Goal: Task Accomplishment & Management: Manage account settings

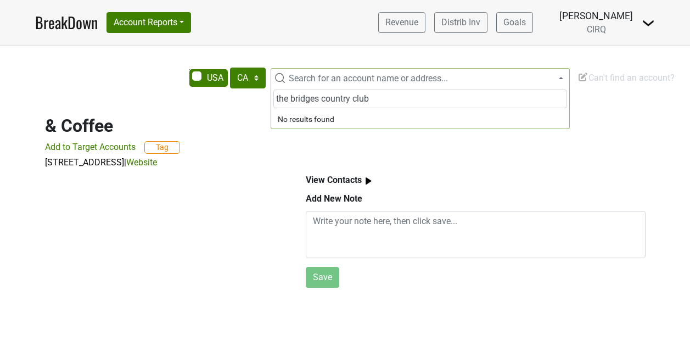
select select "CA"
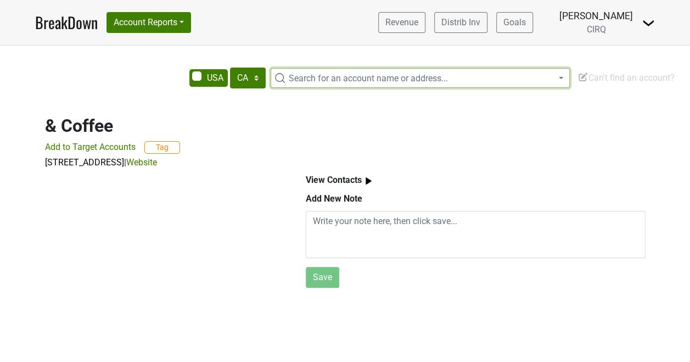
click at [418, 83] on span "Search for an account name or address..." at bounding box center [368, 78] width 159 height 10
click at [402, 77] on span "Search for an account name or address..." at bounding box center [368, 78] width 159 height 10
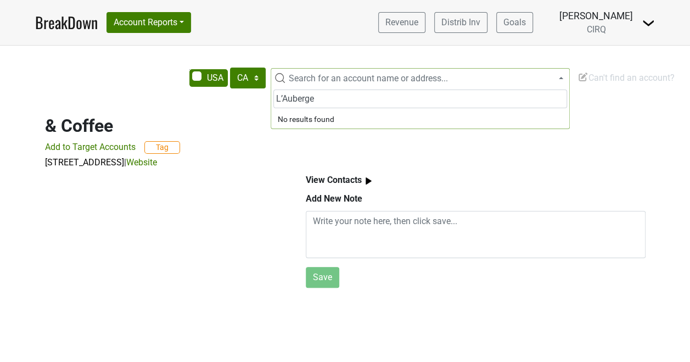
click at [282, 96] on input "L’Auberge" at bounding box center [420, 98] width 294 height 19
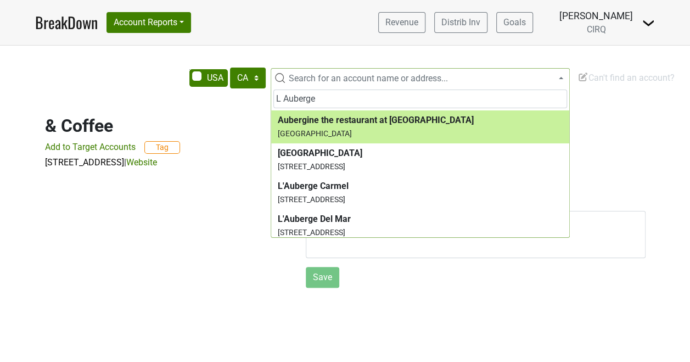
click at [343, 103] on input "L Auberge" at bounding box center [420, 98] width 294 height 19
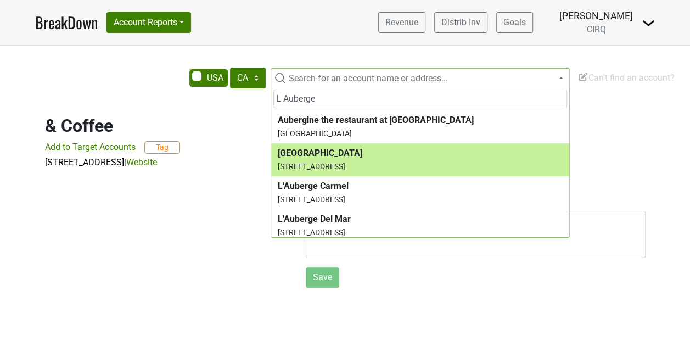
type input "L Auberge"
select select "346591"
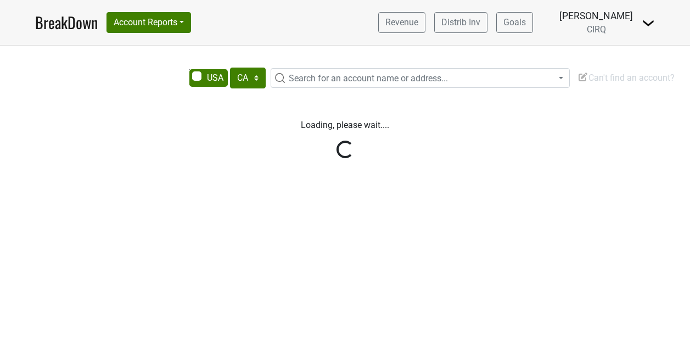
select select "CA"
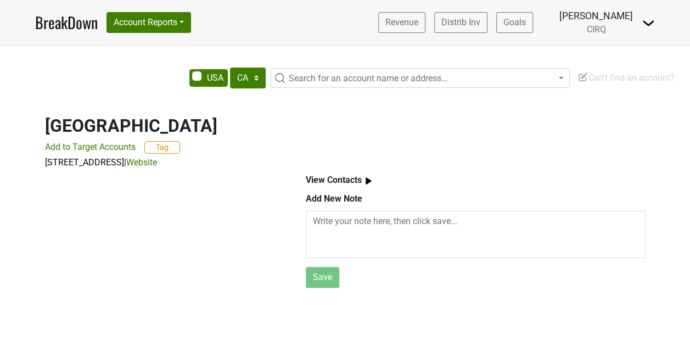
click at [362, 175] on img at bounding box center [369, 181] width 14 height 14
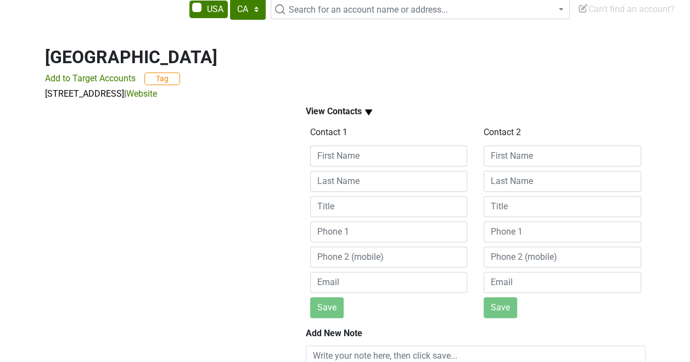
scroll to position [69, 0]
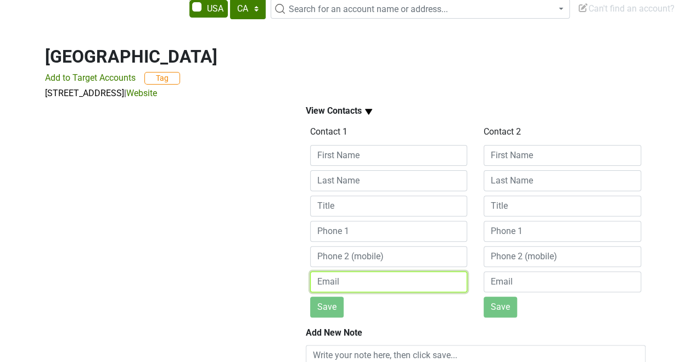
click at [341, 277] on input "email" at bounding box center [389, 281] width 158 height 21
paste input "braddrmai@gmail.com"
type input "braddrmai@gmail.com"
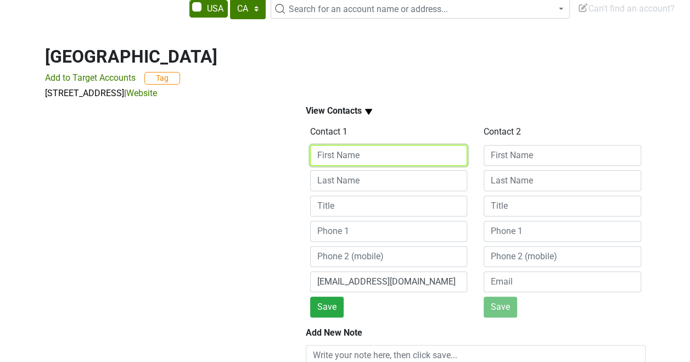
click at [333, 160] on input at bounding box center [389, 155] width 158 height 21
click at [344, 155] on input at bounding box center [389, 155] width 158 height 21
paste input "Brad Dailey"
drag, startPoint x: 374, startPoint y: 156, endPoint x: 317, endPoint y: 154, distance: 57.7
click at [317, 154] on input "Brad Dailey" at bounding box center [389, 155] width 158 height 21
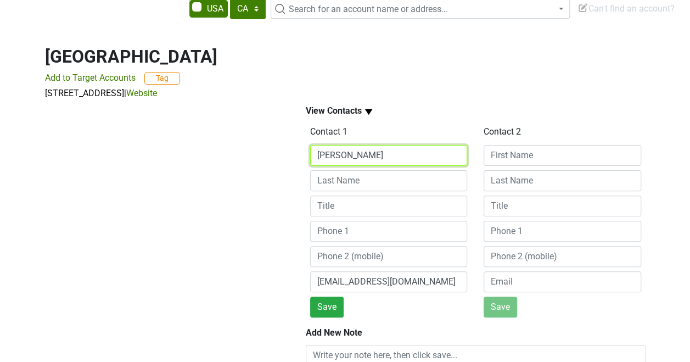
paste input "Christophe Bureau ~ cbureau@laubergedelmar.com"
drag, startPoint x: 340, startPoint y: 155, endPoint x: 259, endPoint y: 153, distance: 81.3
click at [259, 153] on div "View Contacts Contact 1 Christophe Bureau ~ cbureau@laubergedelmar.com braddrma…" at bounding box center [345, 263] width 626 height 326
type input "cbureau@laubergedelmar.com"
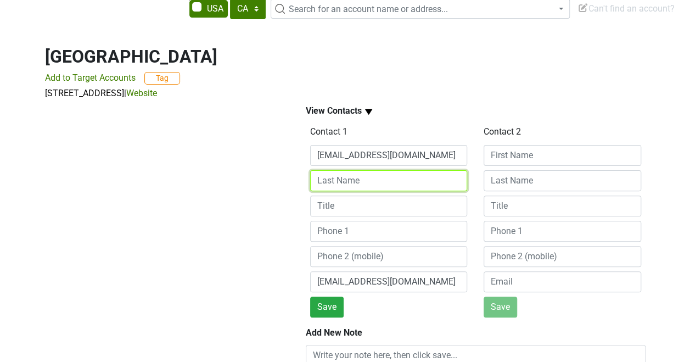
click at [330, 183] on input at bounding box center [389, 180] width 158 height 21
paste input "Christophe Bureau ~"
click at [398, 180] on input "Christophe Bureau ~" at bounding box center [389, 180] width 158 height 21
drag, startPoint x: 395, startPoint y: 180, endPoint x: 360, endPoint y: 177, distance: 35.2
click at [360, 177] on input "Christophe Bureau" at bounding box center [389, 180] width 158 height 21
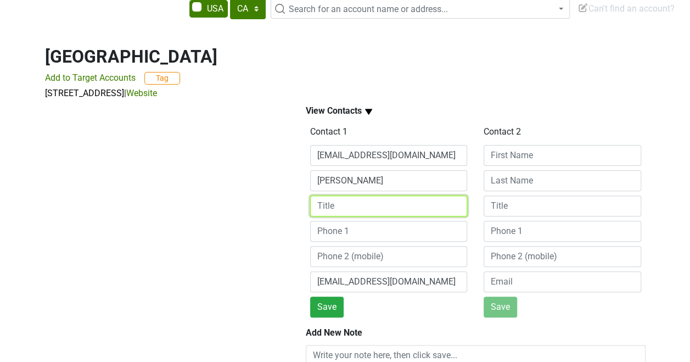
click at [364, 211] on input at bounding box center [389, 205] width 158 height 21
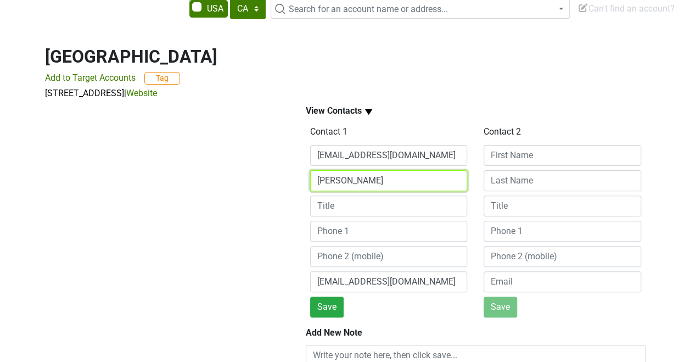
click at [378, 177] on input "Christophe" at bounding box center [389, 180] width 158 height 21
paste input "Bureau"
type input "Christophe Bureau"
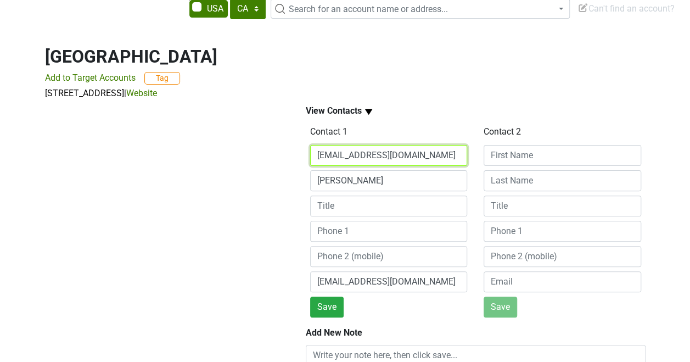
drag, startPoint x: 439, startPoint y: 151, endPoint x: 304, endPoint y: 157, distance: 135.2
click at [304, 157] on div "Contact 1 cbureau@laubergedelmar.com Christophe Bureau braddrmai@gmail.com Save" at bounding box center [389, 220] width 174 height 194
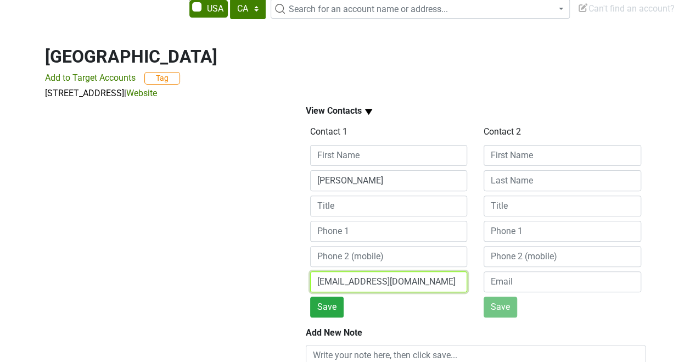
drag, startPoint x: 411, startPoint y: 281, endPoint x: 296, endPoint y: 261, distance: 115.9
click at [296, 261] on div "View Contacts Contact 1 Christophe Bureau braddrmai@gmail.com Save Contact 2 Sa…" at bounding box center [475, 263] width 365 height 326
paste input "cbureau@laubergedelmar"
type input "cbureau@laubergedelmar.com"
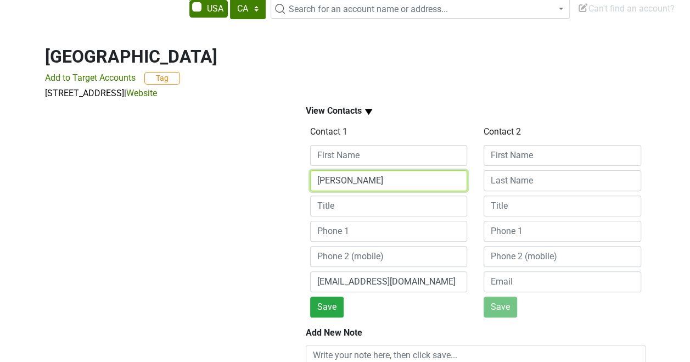
drag, startPoint x: 394, startPoint y: 181, endPoint x: 286, endPoint y: 177, distance: 108.2
click at [286, 177] on div "View Contacts Contact 1 Christophe Bureau cbureau@laubergedelmar.com Save Conta…" at bounding box center [345, 263] width 626 height 326
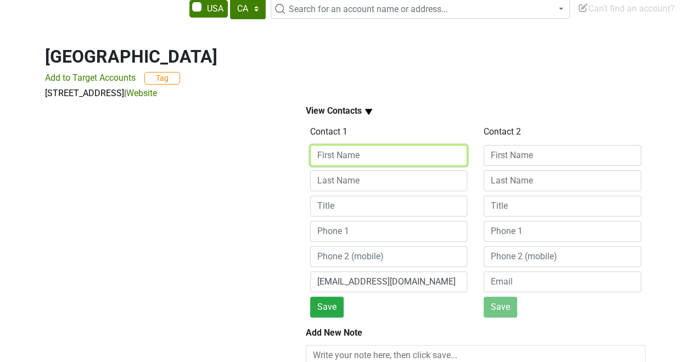
click at [336, 149] on input at bounding box center [389, 155] width 158 height 21
paste input "Christophe Bureau"
drag, startPoint x: 392, startPoint y: 155, endPoint x: 362, endPoint y: 153, distance: 29.7
click at [362, 153] on input "Christophe Bureau" at bounding box center [389, 155] width 158 height 21
type input "Christophe"
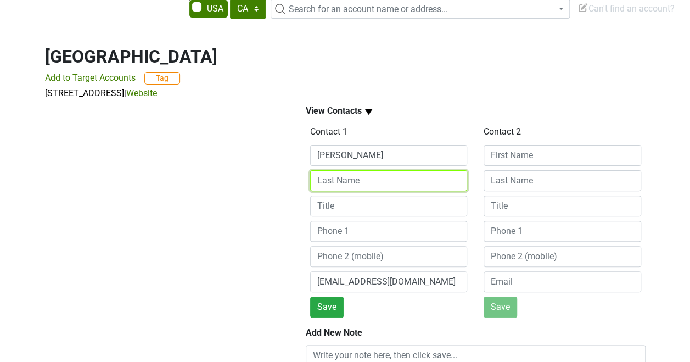
click at [352, 179] on input at bounding box center [389, 180] width 158 height 21
paste input "Bureau"
type input "Bureau"
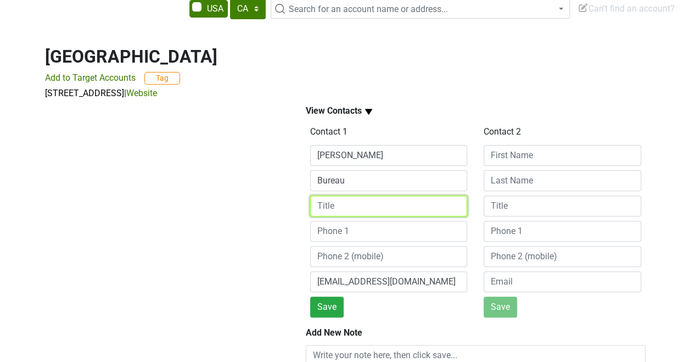
click at [354, 200] on input at bounding box center [389, 205] width 158 height 21
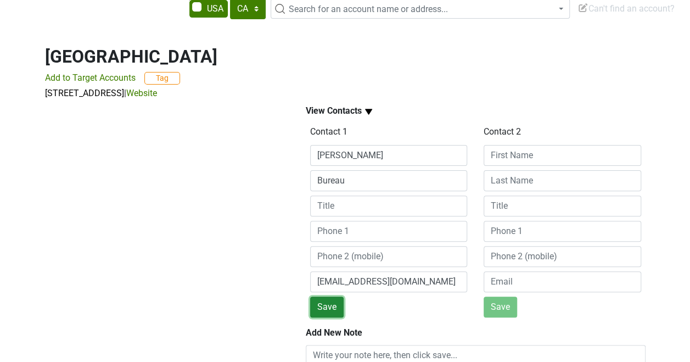
click at [322, 310] on button "Save" at bounding box center [326, 306] width 33 height 21
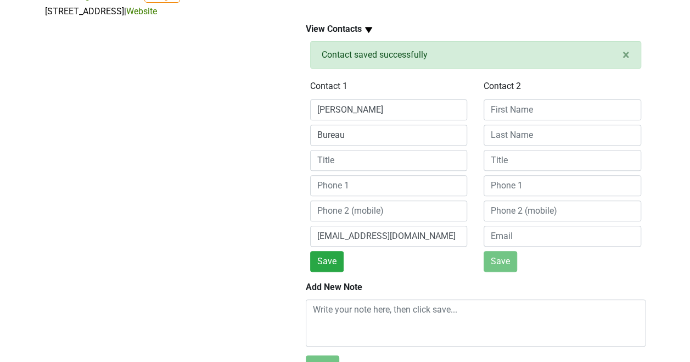
scroll to position [176, 0]
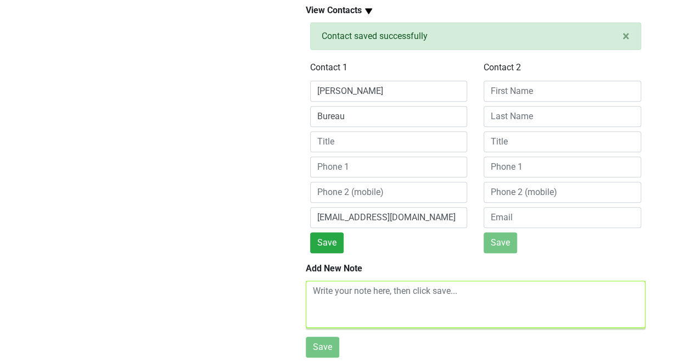
click at [332, 290] on textarea at bounding box center [476, 303] width 340 height 47
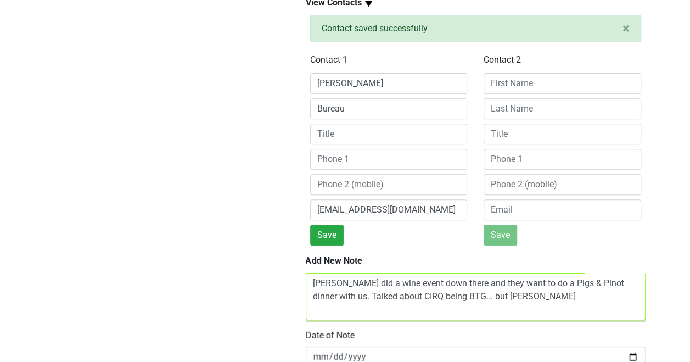
scroll to position [219, 0]
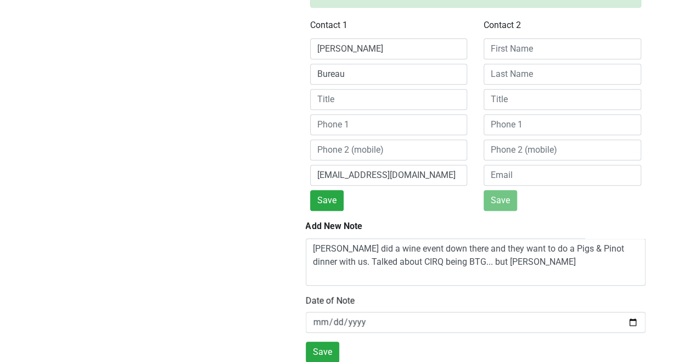
click at [154, 244] on div at bounding box center [162, 159] width 261 height 404
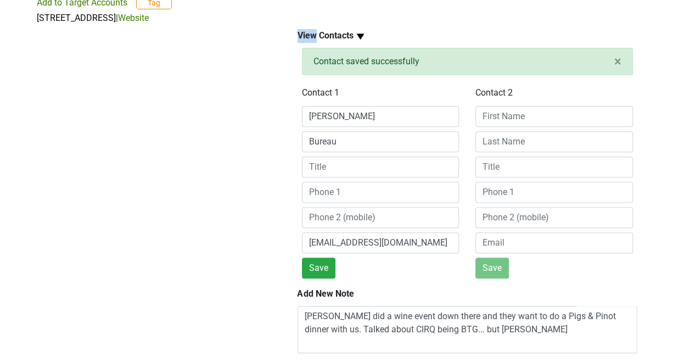
scroll to position [219, 8]
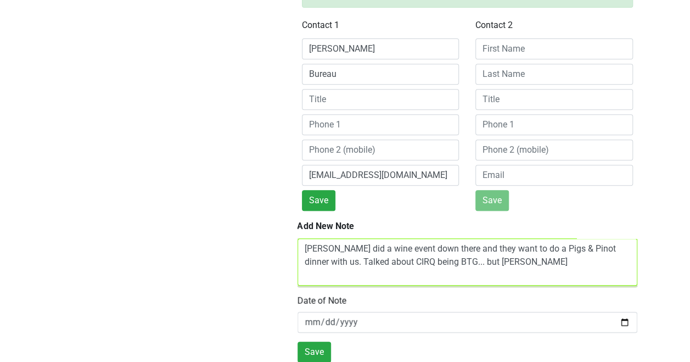
click at [538, 260] on textarea "Sarah Browne did a wine event down there and they want to do a Pigs & Pinot din…" at bounding box center [468, 261] width 340 height 47
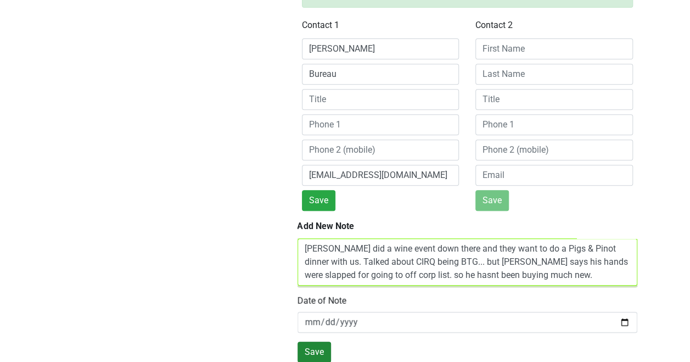
type textarea "Sarah Browne did a wine event down there and they want to do a Pigs & Pinot din…"
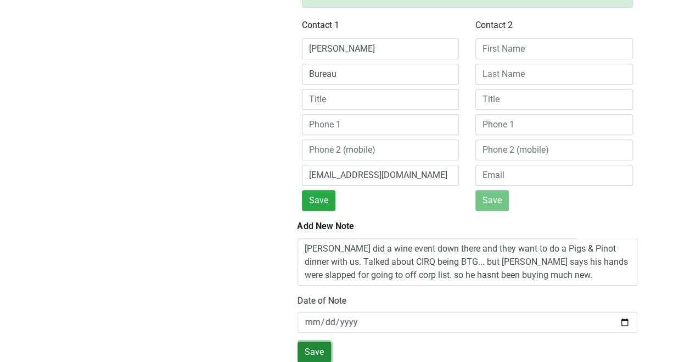
click at [314, 346] on button "Save" at bounding box center [314, 351] width 33 height 21
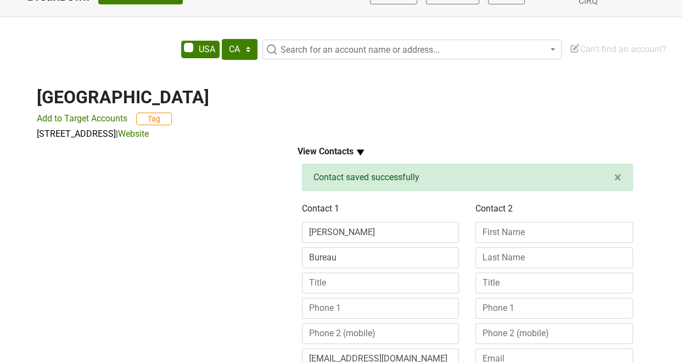
scroll to position [0, 8]
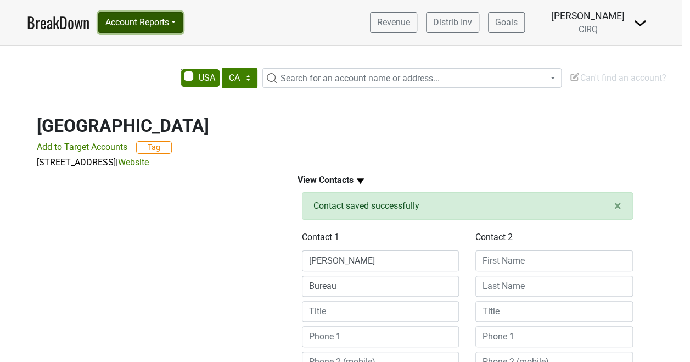
click at [169, 15] on button "Account Reports" at bounding box center [140, 22] width 85 height 21
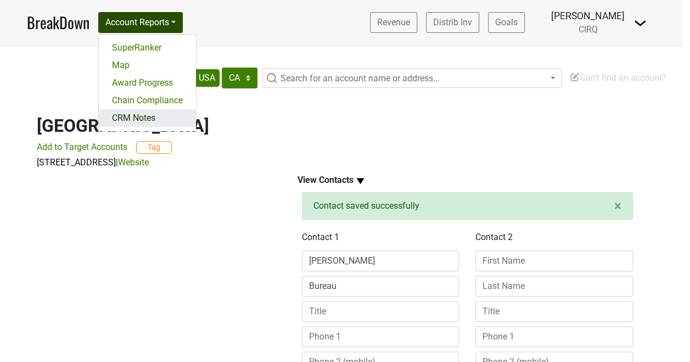
click at [147, 116] on link "CRM Notes" at bounding box center [147, 118] width 97 height 18
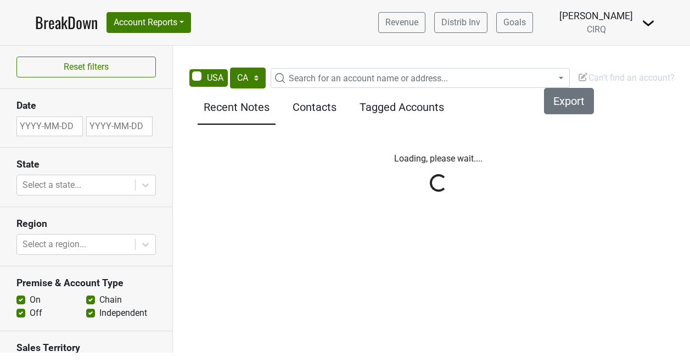
select select "CA"
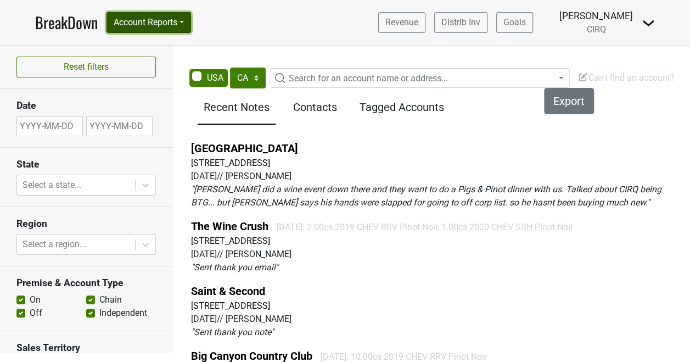
click at [177, 20] on button "Account Reports" at bounding box center [148, 22] width 85 height 21
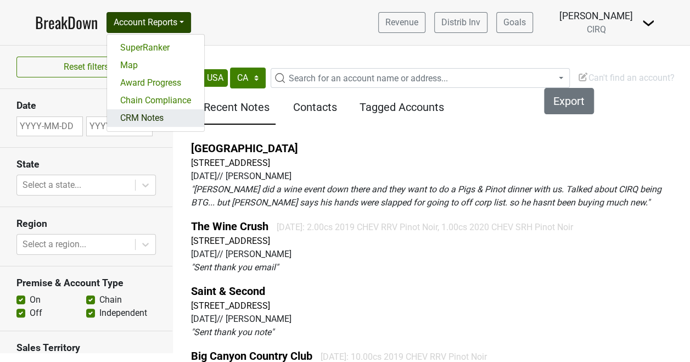
click at [152, 114] on link "CRM Notes" at bounding box center [155, 118] width 97 height 18
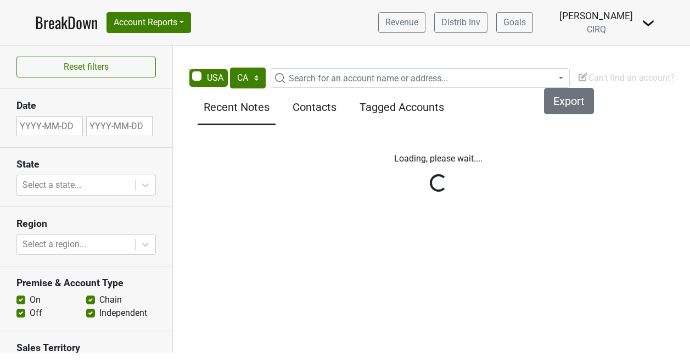
select select "CA"
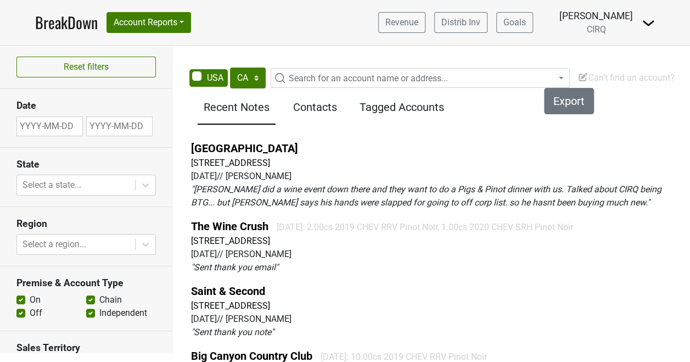
scroll to position [24, 0]
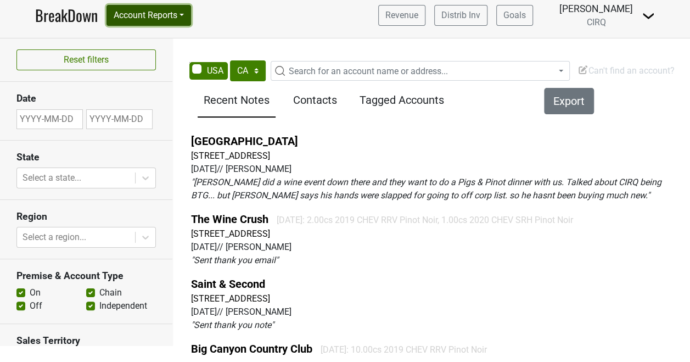
click at [188, 5] on button "Account Reports" at bounding box center [148, 15] width 85 height 21
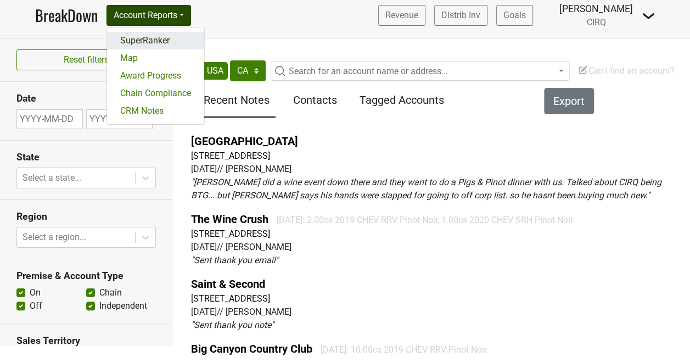
click at [155, 32] on link "SuperRanker" at bounding box center [155, 41] width 97 height 18
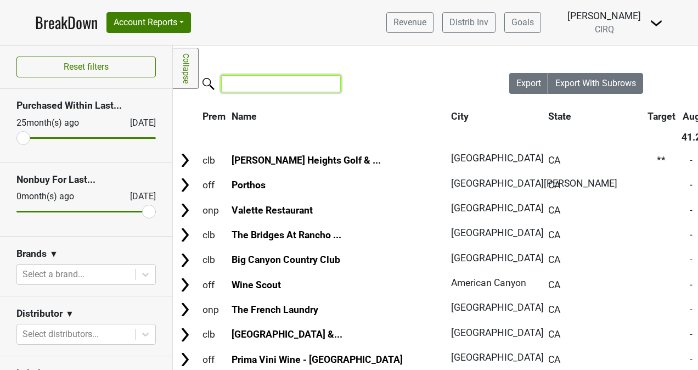
click at [271, 83] on input "search" at bounding box center [281, 83] width 120 height 17
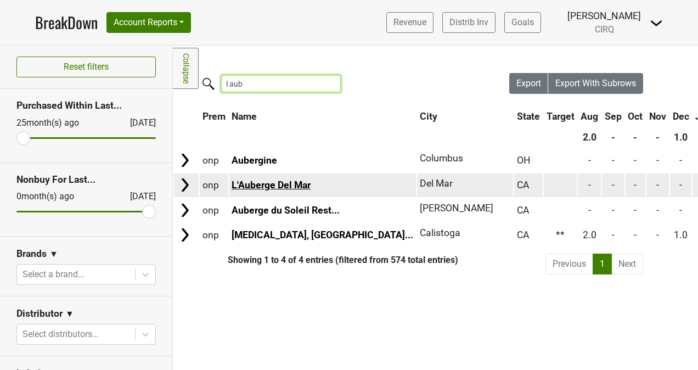
type input "l aub"
click at [271, 188] on link "L'Auberge Del Mar" at bounding box center [271, 184] width 79 height 11
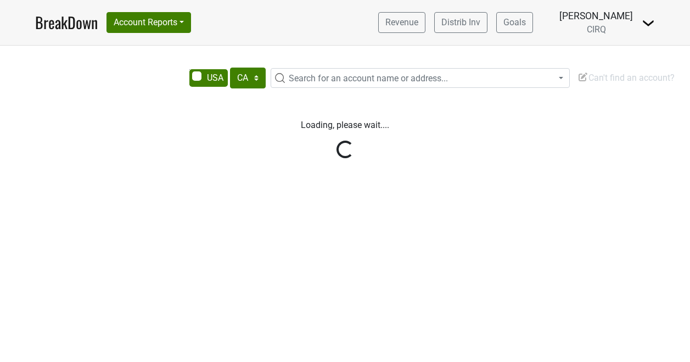
select select "CA"
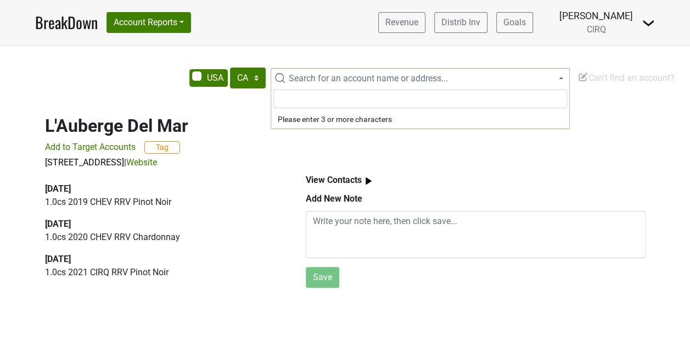
click at [304, 73] on span "Search for an account name or address..." at bounding box center [368, 78] width 159 height 10
drag, startPoint x: 415, startPoint y: 98, endPoint x: 328, endPoint y: 96, distance: 86.7
click at [328, 96] on input "Ember & Rye @ Park Hyatt Aviara" at bounding box center [420, 98] width 294 height 19
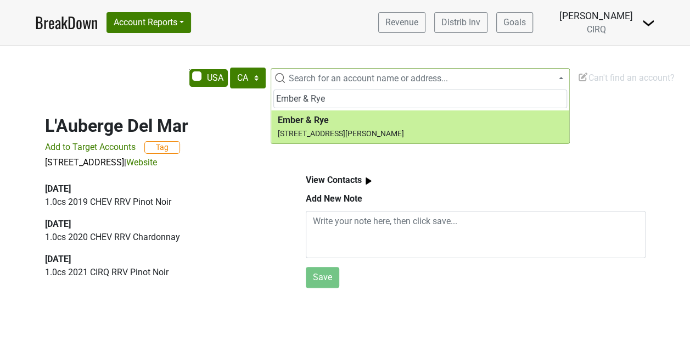
type input "Ember & Rye"
select select "123796777"
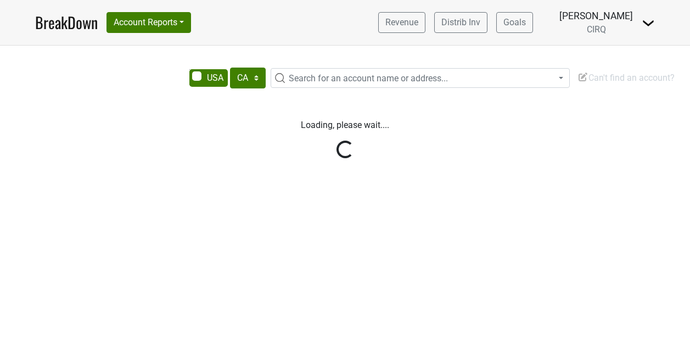
select select "CA"
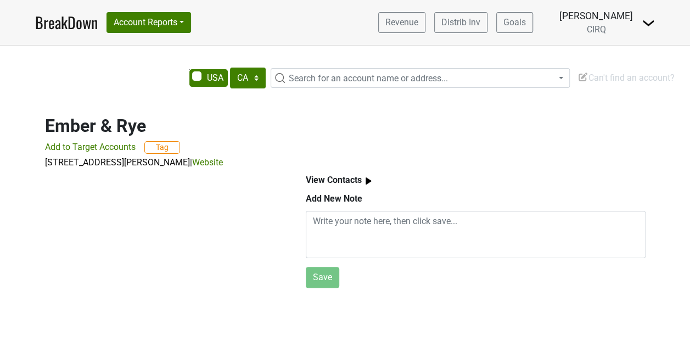
click at [361, 176] on b "View Contacts" at bounding box center [334, 180] width 56 height 10
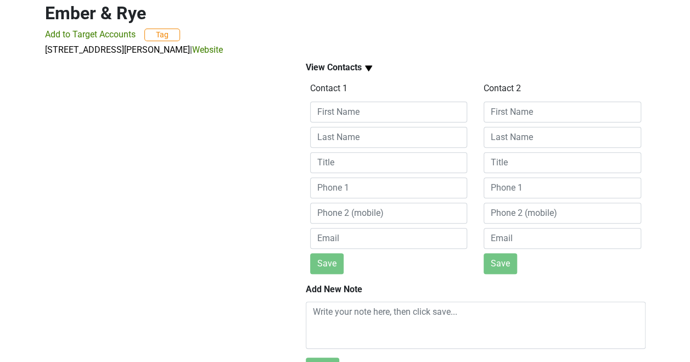
scroll to position [113, 0]
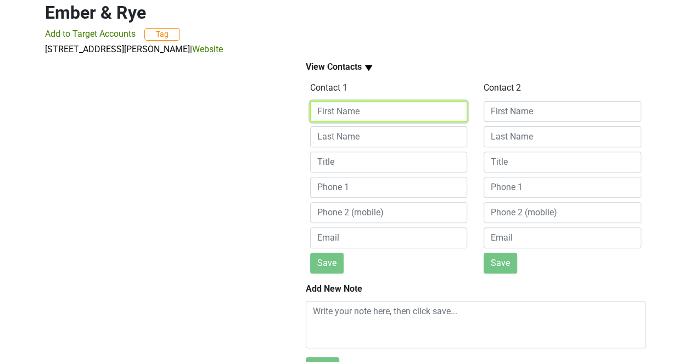
click at [344, 108] on input at bounding box center [389, 111] width 158 height 21
paste input "[PERSON_NAME] ~ [PERSON_NAME][EMAIL_ADDRESS][PERSON_NAME][PERSON_NAME][DOMAIN_N…"
drag, startPoint x: 360, startPoint y: 110, endPoint x: 271, endPoint y: 106, distance: 88.5
click at [271, 106] on div "View Contacts Contact 1 [PERSON_NAME] ~ [PERSON_NAME][EMAIL_ADDRESS][PERSON_NAM…" at bounding box center [345, 219] width 626 height 326
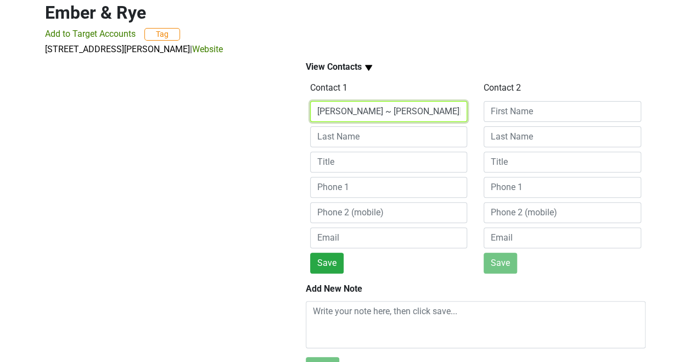
click at [372, 110] on input "[PERSON_NAME] ~ [PERSON_NAME][EMAIL_ADDRESS][PERSON_NAME][PERSON_NAME][DOMAIN_N…" at bounding box center [389, 111] width 158 height 21
drag, startPoint x: 375, startPoint y: 110, endPoint x: 480, endPoint y: 115, distance: 105.0
click at [480, 115] on div "Contact 1 [PERSON_NAME] ~ [PERSON_NAME][EMAIL_ADDRESS][PERSON_NAME][PERSON_NAME…" at bounding box center [475, 176] width 347 height 194
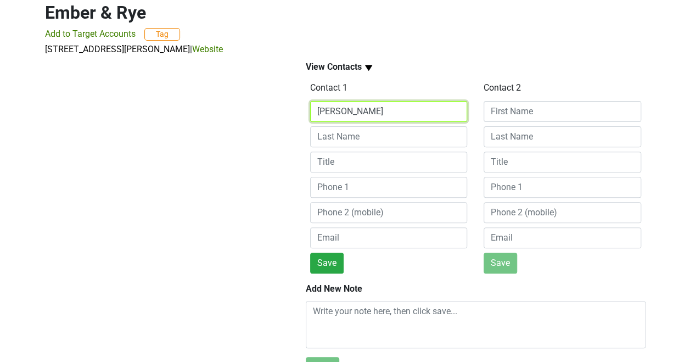
type input "[PERSON_NAME]"
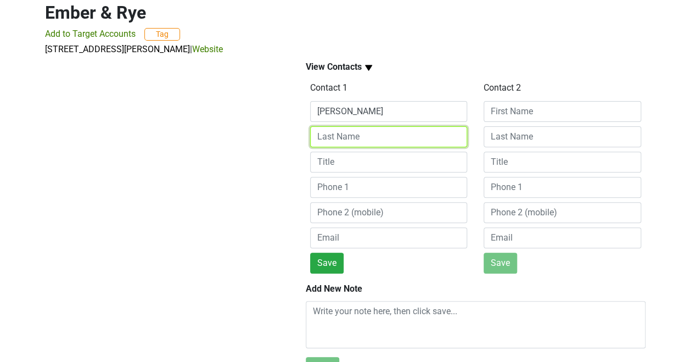
click at [334, 137] on input at bounding box center [389, 136] width 158 height 21
paste input "~ [PERSON_NAME][EMAIL_ADDRESS][PERSON_NAME][PERSON_NAME][DOMAIN_NAME]"
click at [321, 137] on input "~ [PERSON_NAME][EMAIL_ADDRESS][PERSON_NAME][PERSON_NAME][DOMAIN_NAME]" at bounding box center [389, 136] width 158 height 21
type input "[PERSON_NAME][EMAIL_ADDRESS][PERSON_NAME][PERSON_NAME][DOMAIN_NAME]"
drag, startPoint x: 434, startPoint y: 131, endPoint x: 266, endPoint y: 109, distance: 168.9
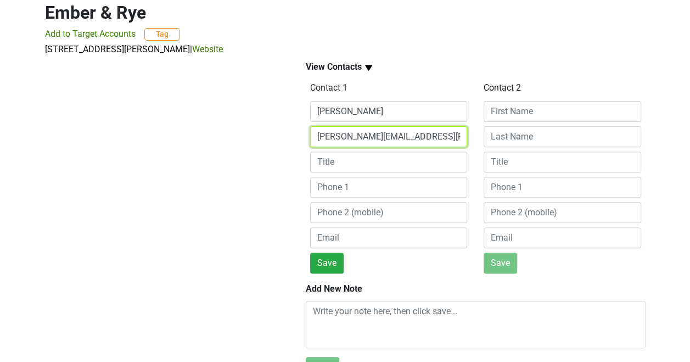
click at [266, 109] on div "View Contacts Contact 1 [PERSON_NAME] [PERSON_NAME][EMAIL_ADDRESS][PERSON_NAME]…" at bounding box center [345, 219] width 626 height 326
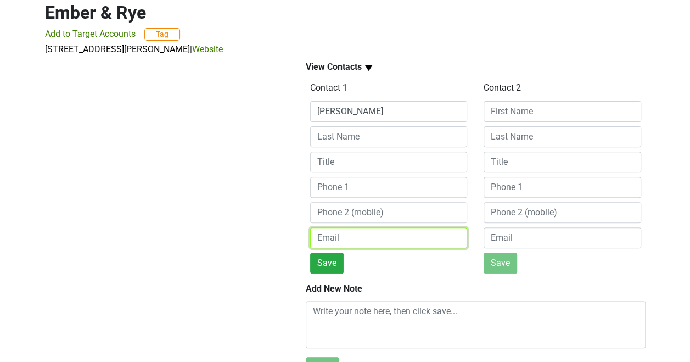
click at [330, 231] on input "email" at bounding box center [389, 237] width 158 height 21
paste input "[PERSON_NAME][EMAIL_ADDRESS][PERSON_NAME][PERSON_NAME][DOMAIN_NAME]"
type input "[PERSON_NAME][EMAIL_ADDRESS][PERSON_NAME][PERSON_NAME][DOMAIN_NAME]"
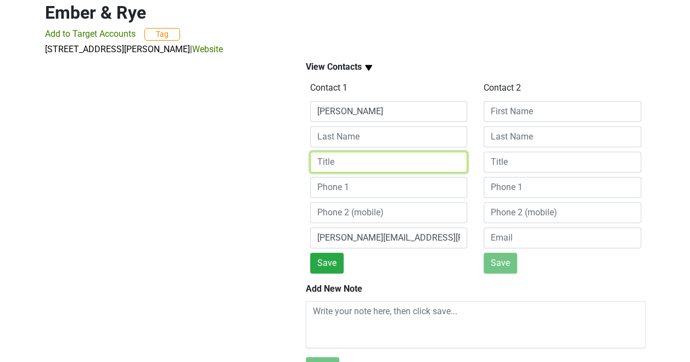
click at [362, 161] on input at bounding box center [389, 162] width 158 height 21
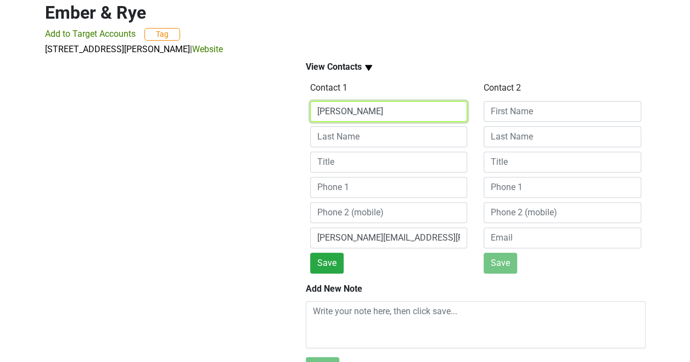
click at [387, 106] on input "[PERSON_NAME]" at bounding box center [389, 111] width 158 height 21
drag, startPoint x: 385, startPoint y: 106, endPoint x: 349, endPoint y: 109, distance: 36.4
click at [349, 109] on input "Johnny Castro" at bounding box center [389, 111] width 158 height 21
type input "Johnny"
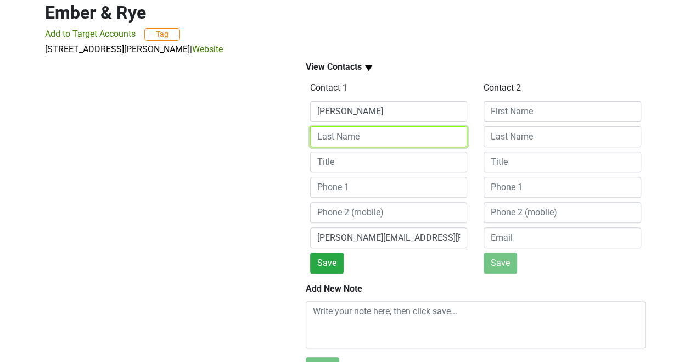
drag, startPoint x: 344, startPoint y: 130, endPoint x: 341, endPoint y: 111, distance: 18.2
click at [341, 111] on div "Contact 1 Johnny johnny.castro@hyatt.com Save" at bounding box center [389, 176] width 174 height 194
paste input "Castro"
type input "Castro"
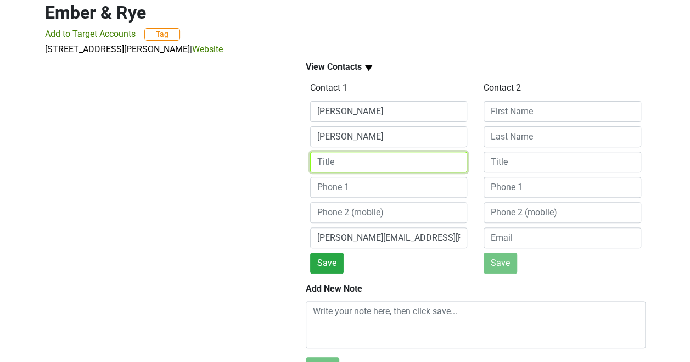
click at [356, 164] on input at bounding box center [389, 162] width 158 height 21
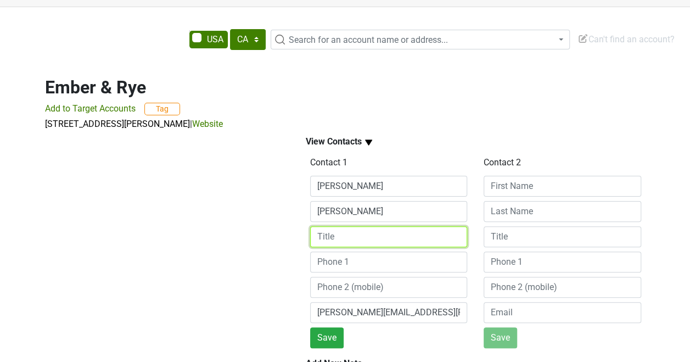
scroll to position [141, 0]
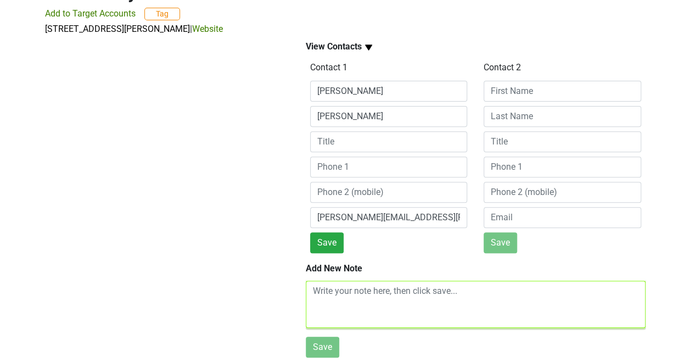
click at [351, 280] on textarea at bounding box center [476, 303] width 340 height 47
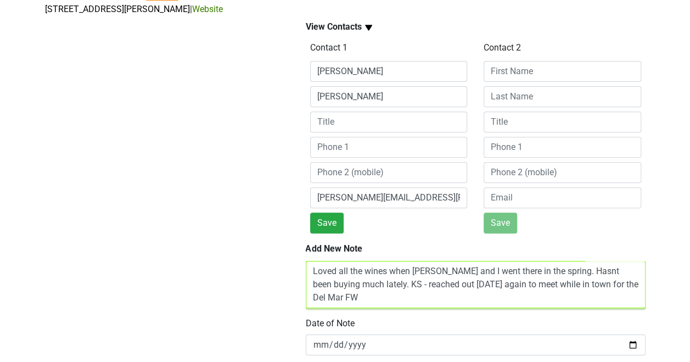
scroll to position [183, 0]
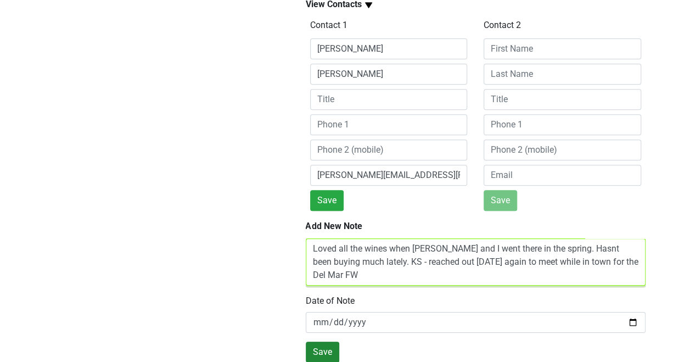
type textarea "Loved all the wines when Jordy and I went there in the spring. Hasnt been buyin…"
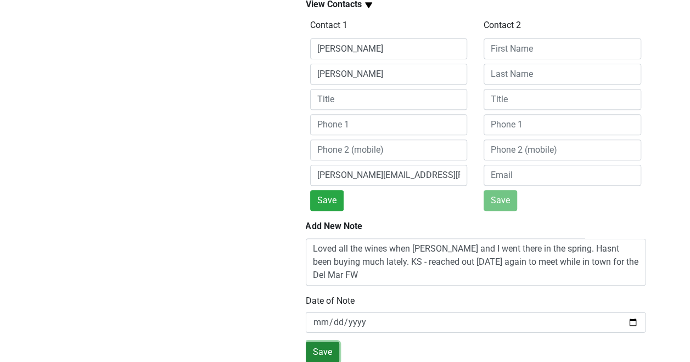
click at [323, 341] on button "Save" at bounding box center [322, 351] width 33 height 21
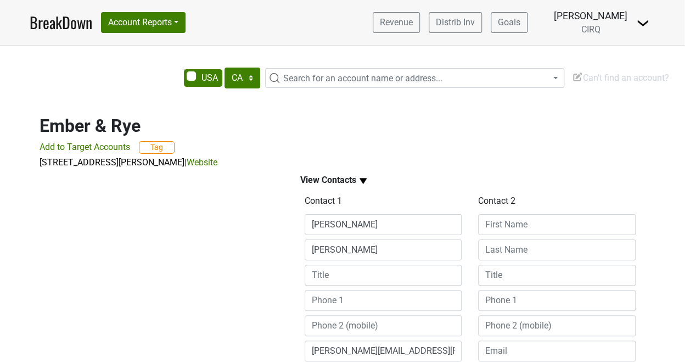
scroll to position [0, 6]
click at [302, 82] on span "Search for an account name or address..." at bounding box center [362, 78] width 159 height 10
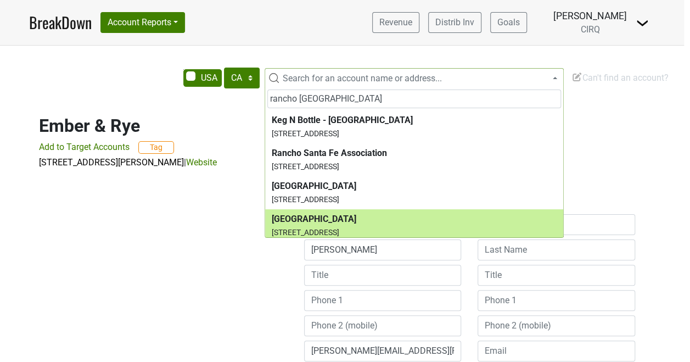
type input "rancho santa fe"
select select "123607547"
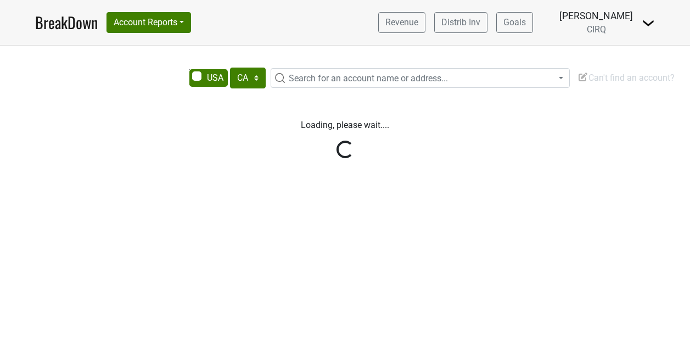
select select "CA"
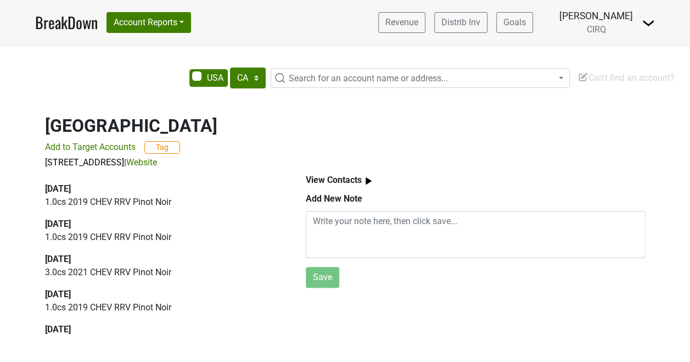
click at [361, 183] on b "View Contacts" at bounding box center [334, 180] width 56 height 10
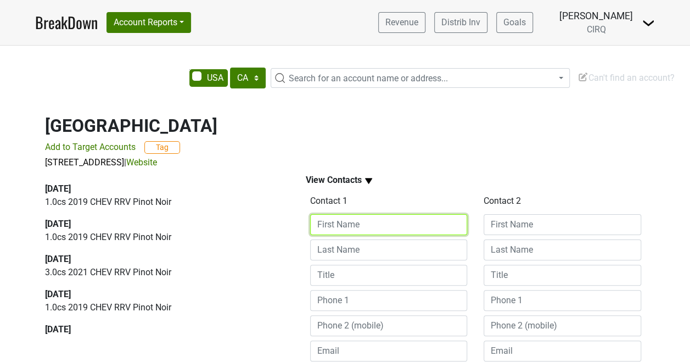
click at [338, 220] on input at bounding box center [389, 224] width 158 height 21
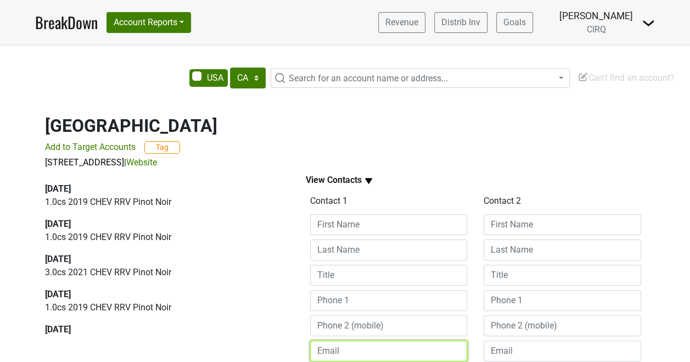
click at [334, 349] on input "email" at bounding box center [389, 350] width 158 height 21
paste input "[EMAIL_ADDRESS][DOMAIN_NAME]"
type input "[EMAIL_ADDRESS][DOMAIN_NAME]"
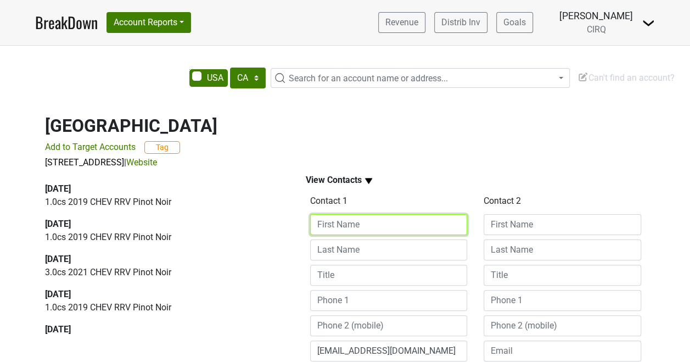
click at [350, 228] on input at bounding box center [389, 224] width 158 height 21
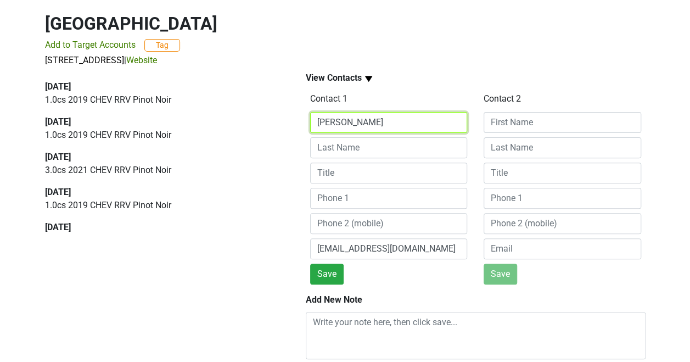
scroll to position [141, 0]
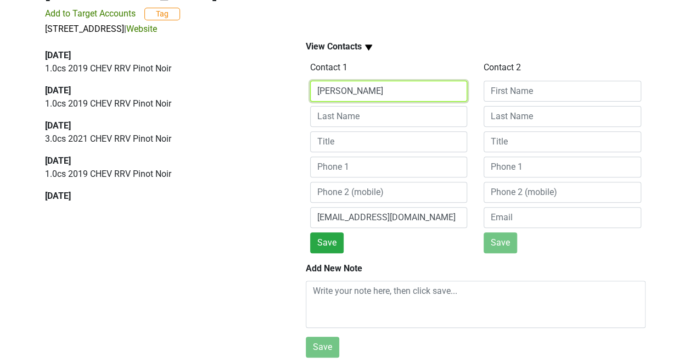
type input "[PERSON_NAME]"
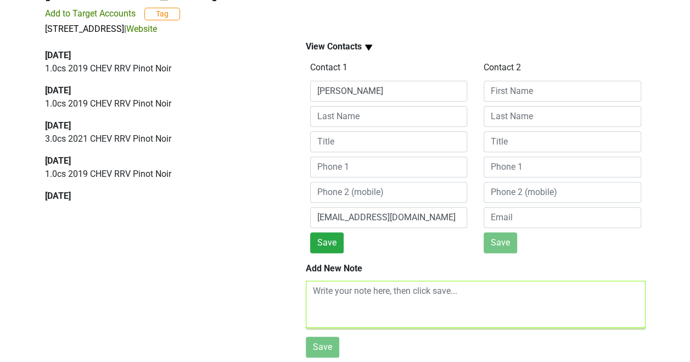
click at [331, 283] on textarea at bounding box center [476, 303] width 340 height 47
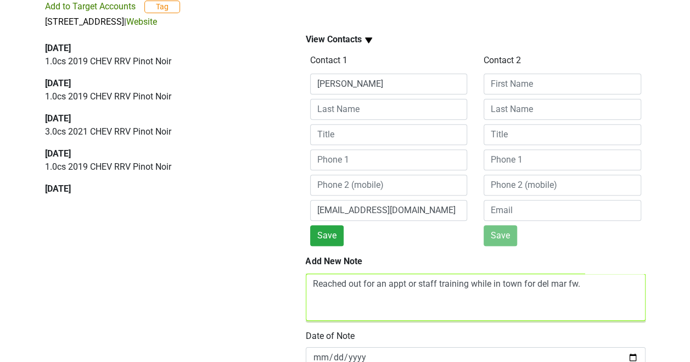
scroll to position [183, 0]
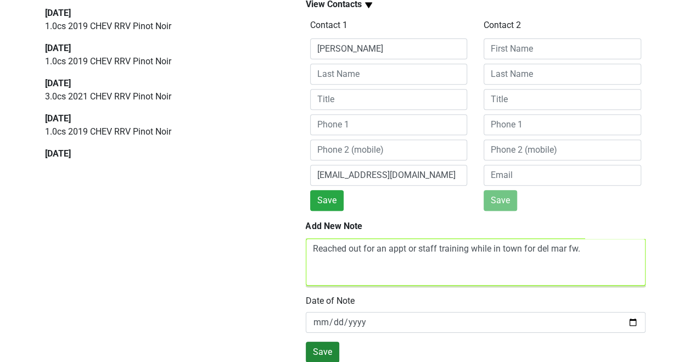
type textarea "Reached out for an appt or staff training while in town for del mar fw."
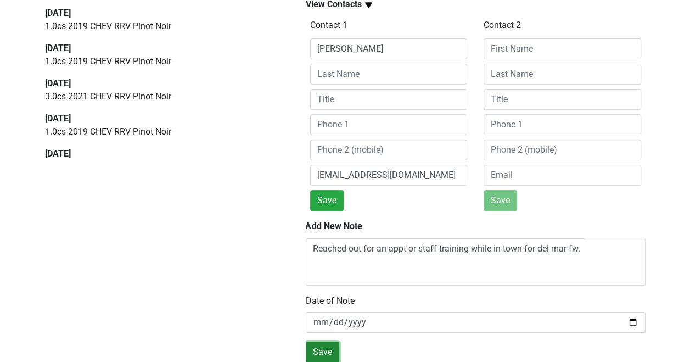
click at [317, 350] on button "Save" at bounding box center [322, 351] width 33 height 21
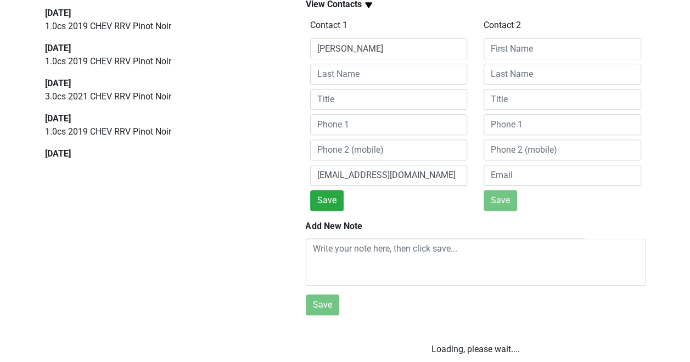
scroll to position [176, 0]
